Goal: Task Accomplishment & Management: Use online tool/utility

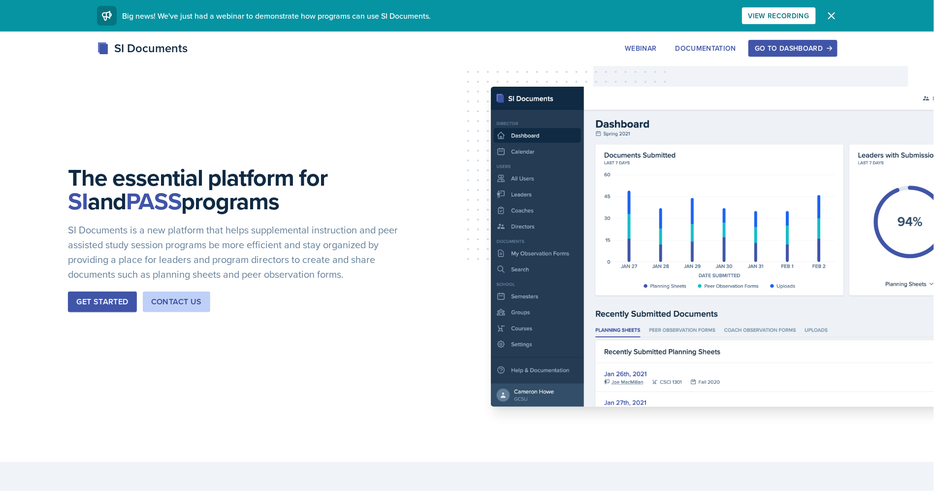
click at [776, 48] on div "Go to Dashboard" at bounding box center [793, 48] width 76 height 8
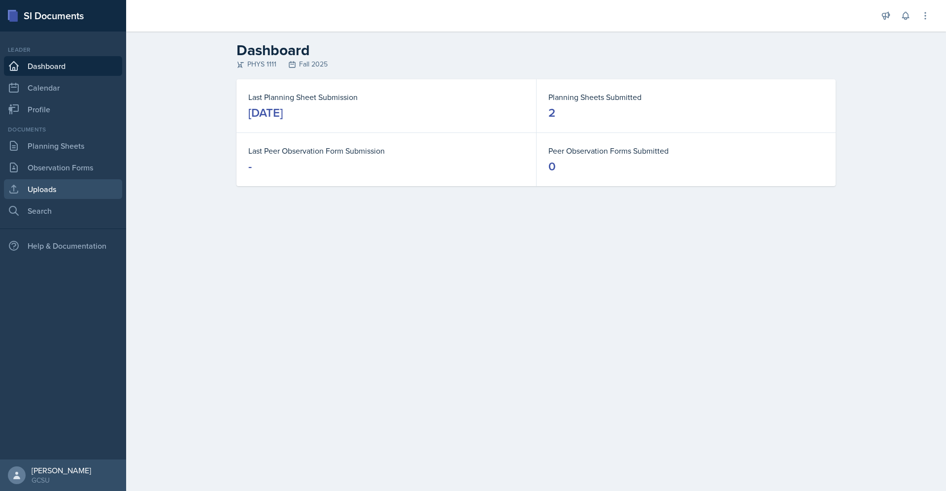
click at [78, 184] on link "Uploads" at bounding box center [63, 189] width 118 height 20
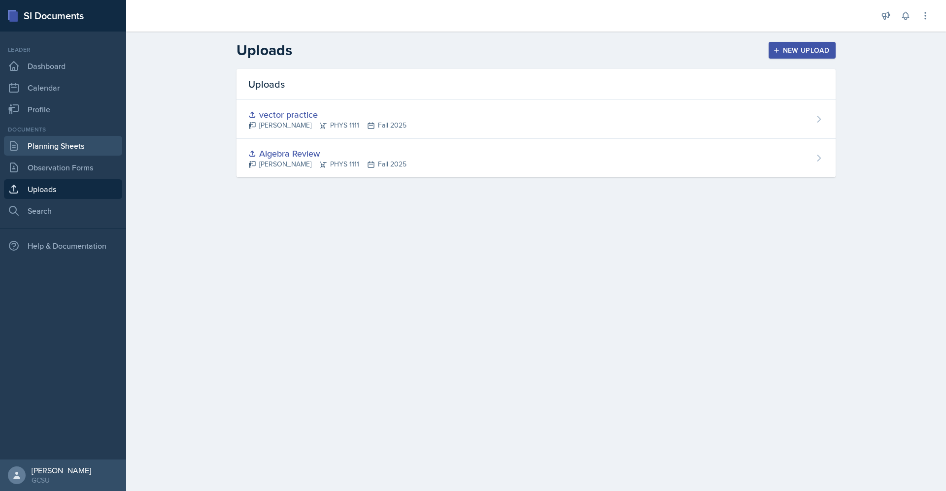
click at [37, 145] on link "Planning Sheets" at bounding box center [63, 146] width 118 height 20
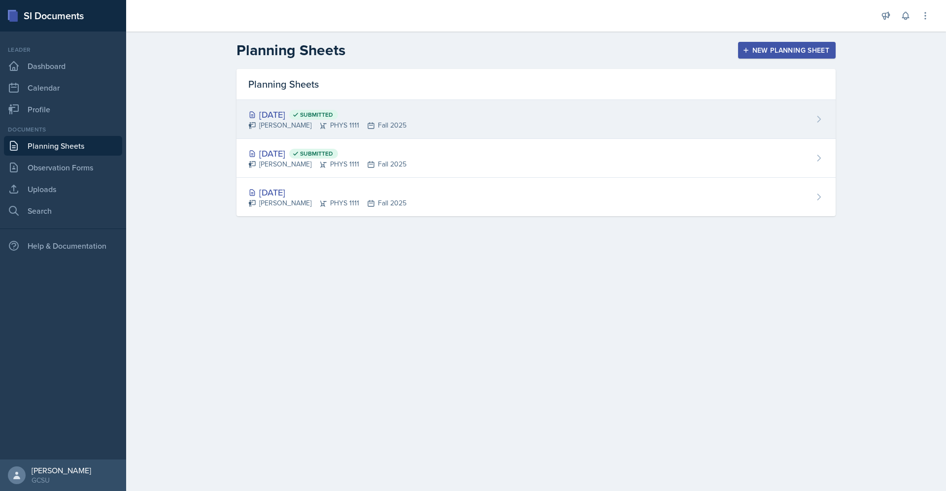
click at [301, 112] on div "[DATE] Submitted" at bounding box center [327, 114] width 158 height 13
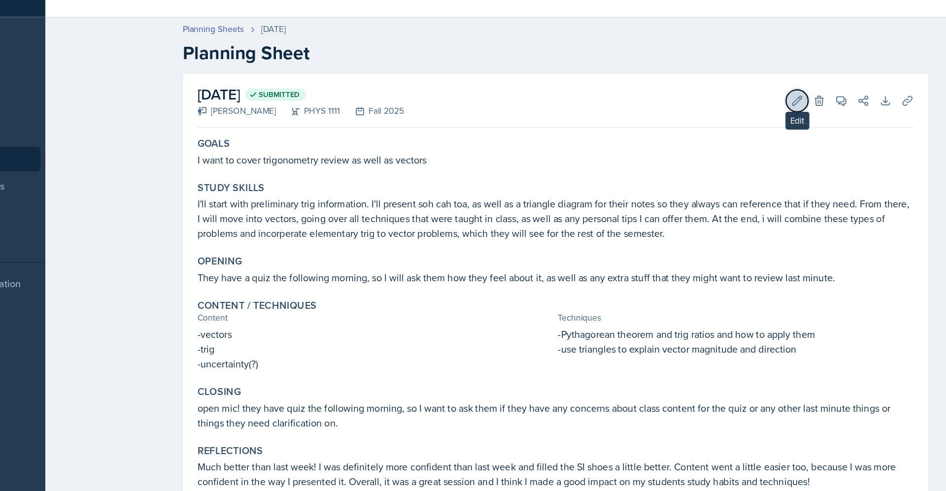
click at [728, 100] on icon at bounding box center [730, 99] width 10 height 10
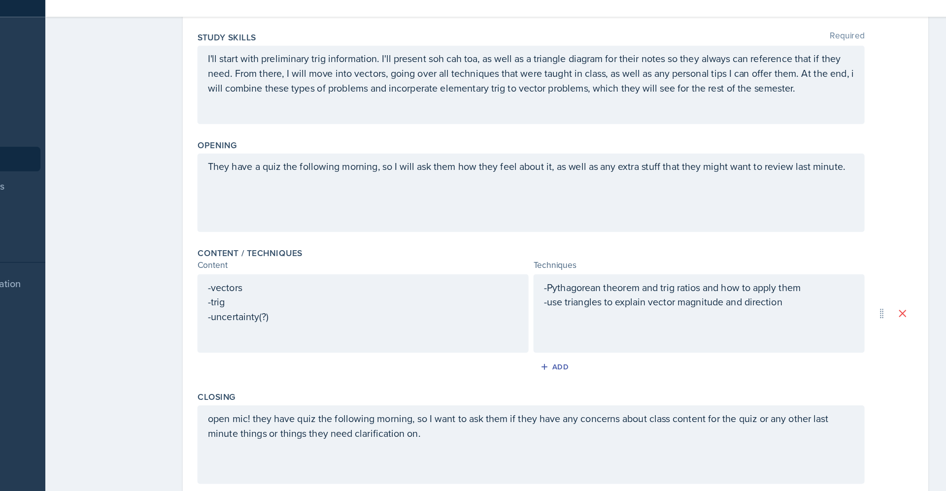
scroll to position [136, 0]
drag, startPoint x: 738, startPoint y: 268, endPoint x: 737, endPoint y: 285, distance: 17.3
click at [737, 268] on div "-Pythagorean theorem and trig ratios and how to apply them -use triangles to ex…" at bounding box center [651, 269] width 266 height 63
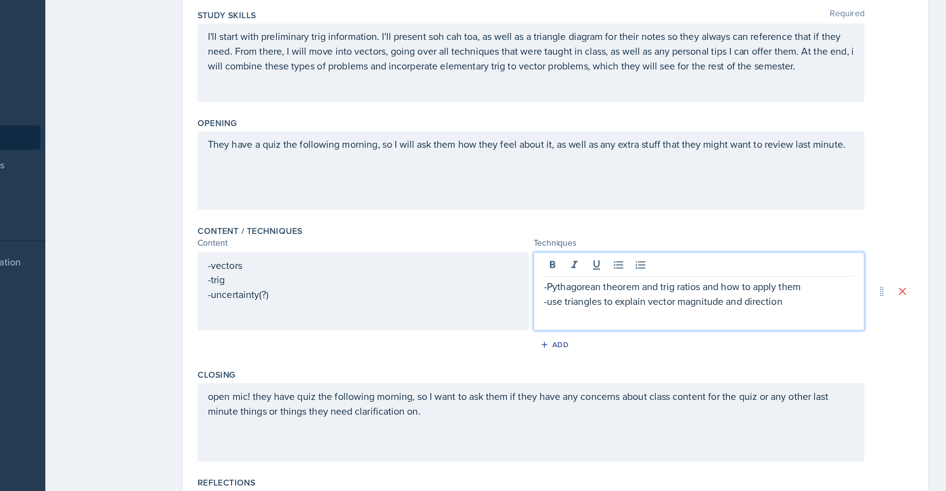
scroll to position [153, 0]
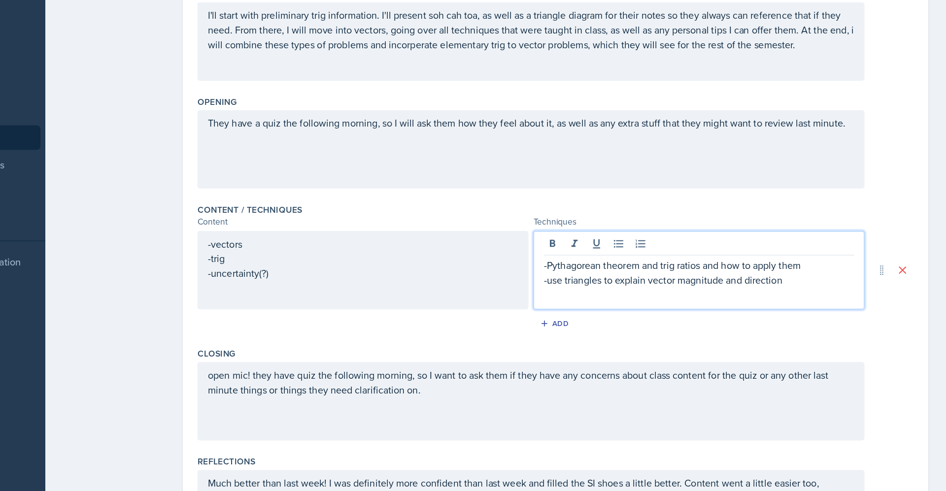
click at [733, 265] on p "-use triangles to explain vector magnitude and direction" at bounding box center [651, 260] width 249 height 12
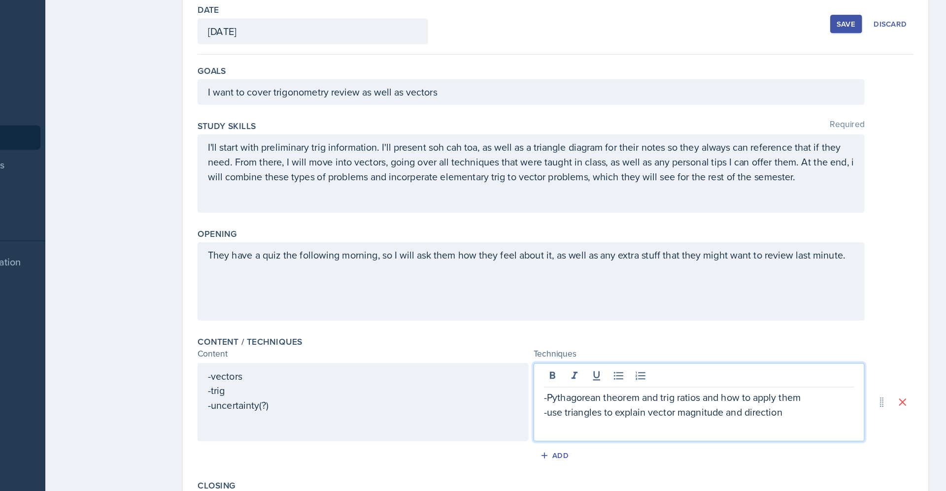
scroll to position [0, 0]
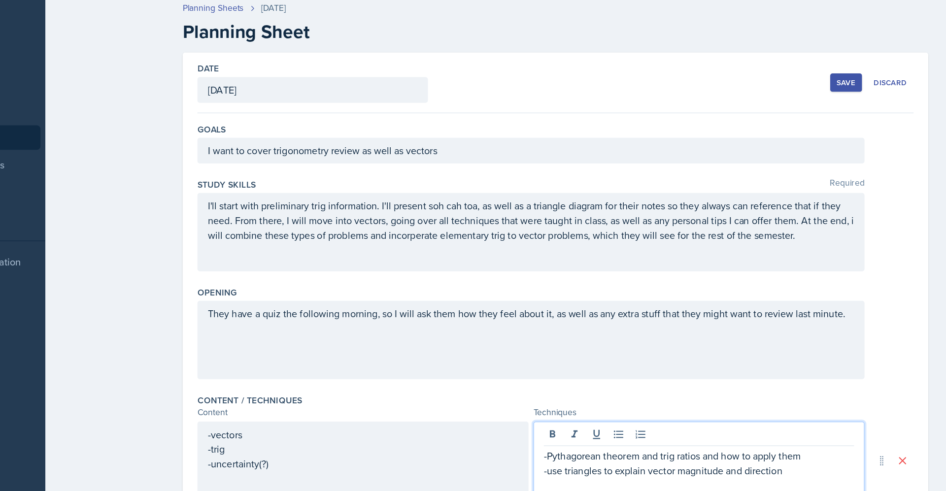
click at [763, 95] on button "Save" at bounding box center [770, 101] width 26 height 15
